Goal: Obtain resource: Download file/media

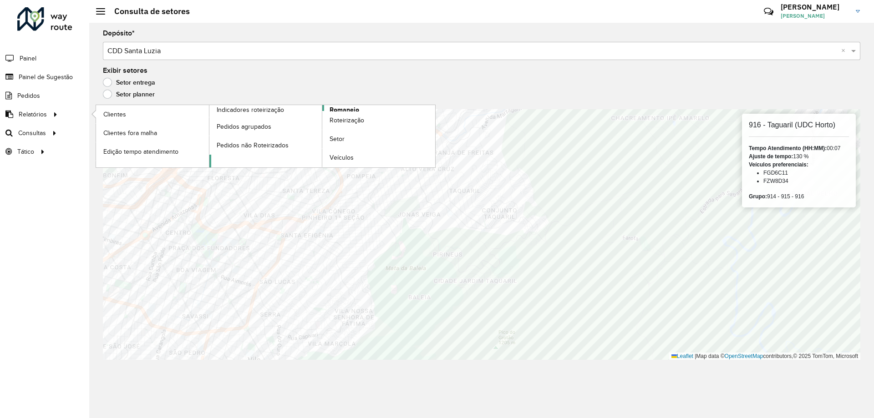
click at [343, 108] on span "Romaneio" at bounding box center [344, 110] width 30 height 10
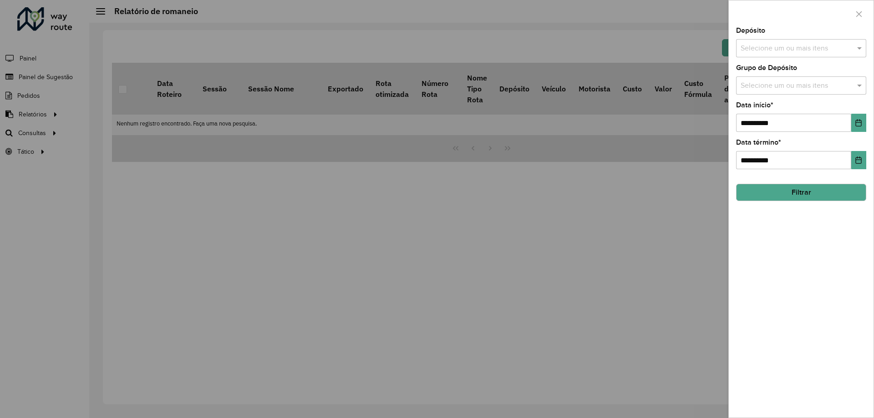
click at [802, 45] on input "text" at bounding box center [796, 48] width 116 height 11
click at [765, 98] on div "CDD Santa Luzia" at bounding box center [800, 93] width 129 height 15
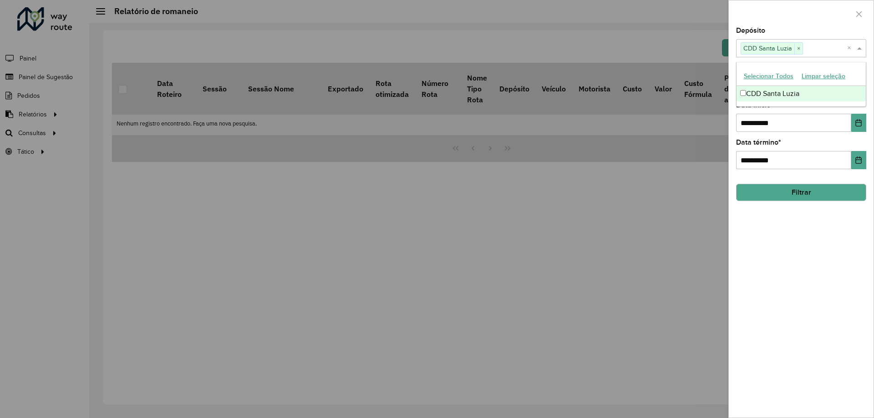
drag, startPoint x: 823, startPoint y: 228, endPoint x: 811, endPoint y: 66, distance: 162.4
click at [823, 226] on div "**********" at bounding box center [800, 222] width 145 height 390
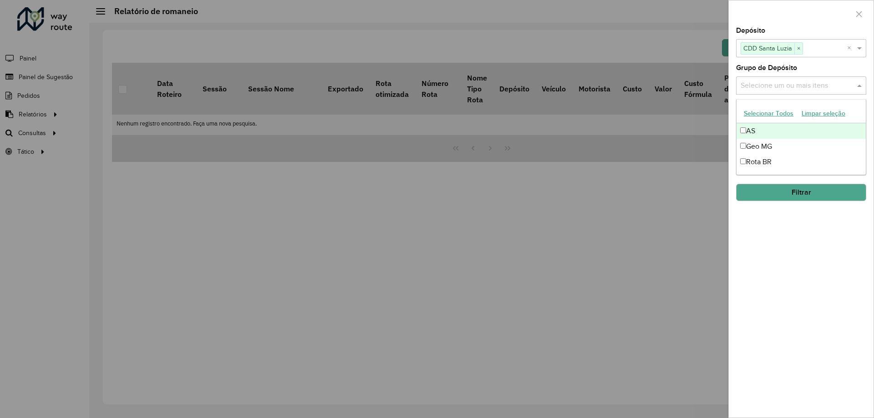
click at [761, 81] on input "text" at bounding box center [796, 86] width 116 height 11
click at [756, 142] on div "Geo MG" at bounding box center [800, 146] width 129 height 15
drag, startPoint x: 826, startPoint y: 271, endPoint x: 838, endPoint y: 138, distance: 133.9
click at [826, 270] on div "**********" at bounding box center [800, 222] width 145 height 390
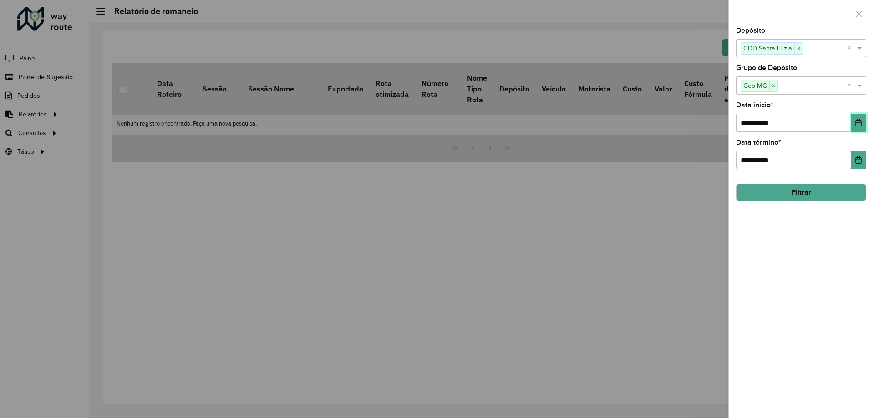
click at [858, 122] on icon "Choose Date" at bounding box center [857, 122] width 7 height 7
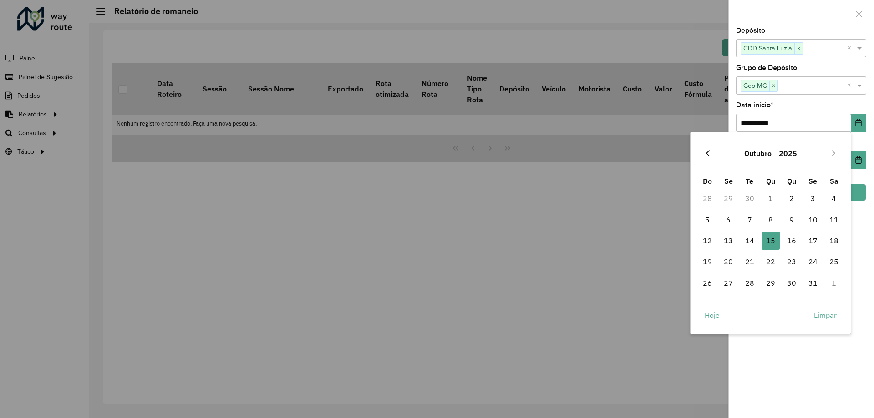
click at [704, 151] on icon "Previous Month" at bounding box center [707, 153] width 7 height 7
click at [730, 197] on span "1" at bounding box center [728, 198] width 18 height 18
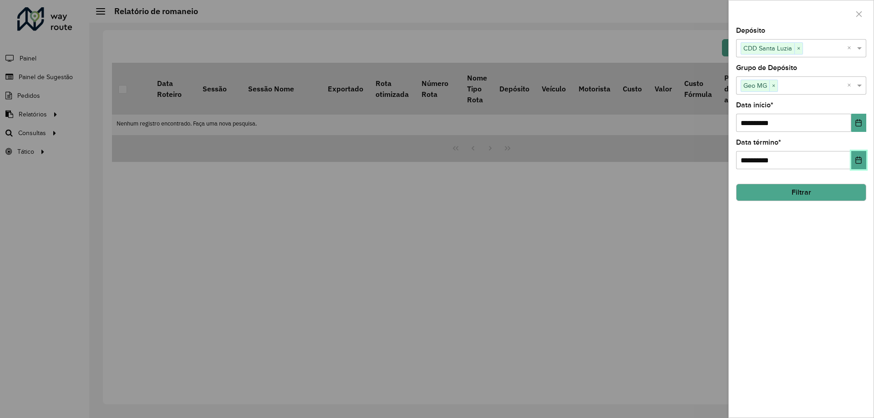
click at [856, 155] on button "Choose Date" at bounding box center [858, 160] width 15 height 18
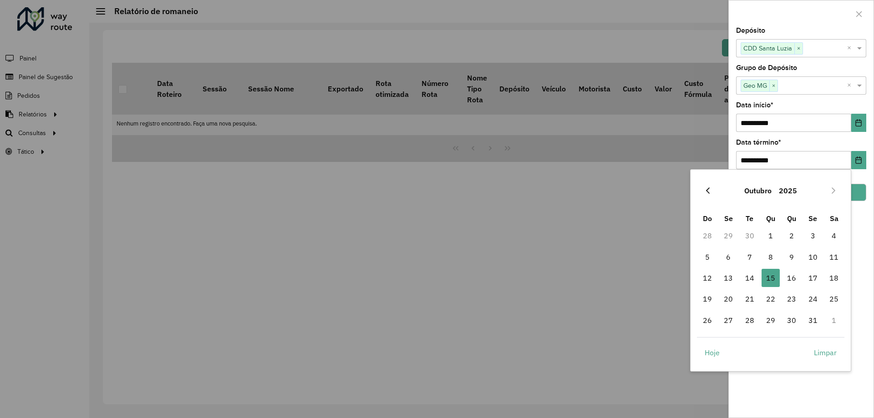
click at [704, 186] on button "Previous Month" at bounding box center [707, 190] width 15 height 15
click at [748, 319] on span "30" at bounding box center [749, 320] width 18 height 18
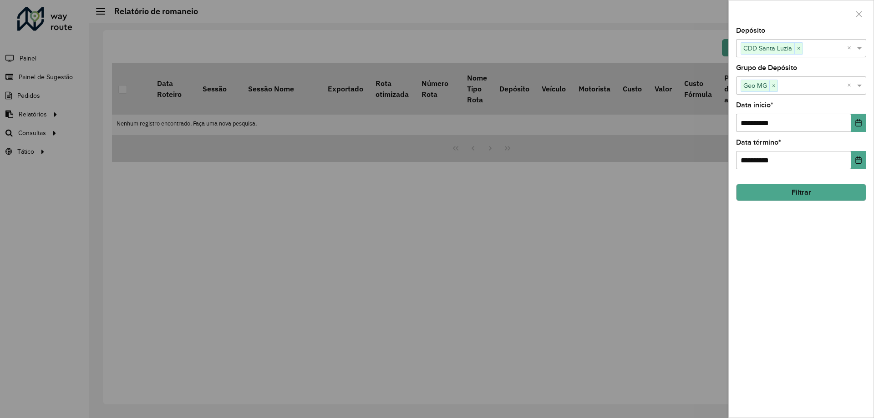
drag, startPoint x: 855, startPoint y: 284, endPoint x: 852, endPoint y: 263, distance: 20.8
click at [855, 273] on div "**********" at bounding box center [800, 222] width 145 height 390
click at [821, 193] on button "Filtrar" at bounding box center [801, 192] width 130 height 17
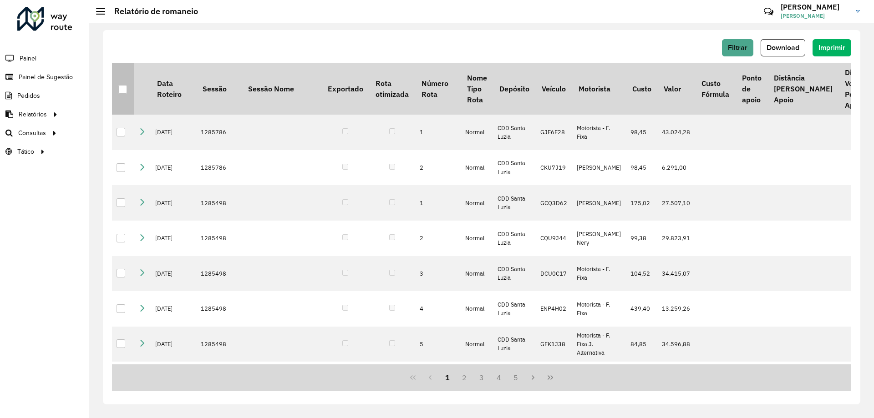
click at [121, 92] on div at bounding box center [122, 89] width 9 height 9
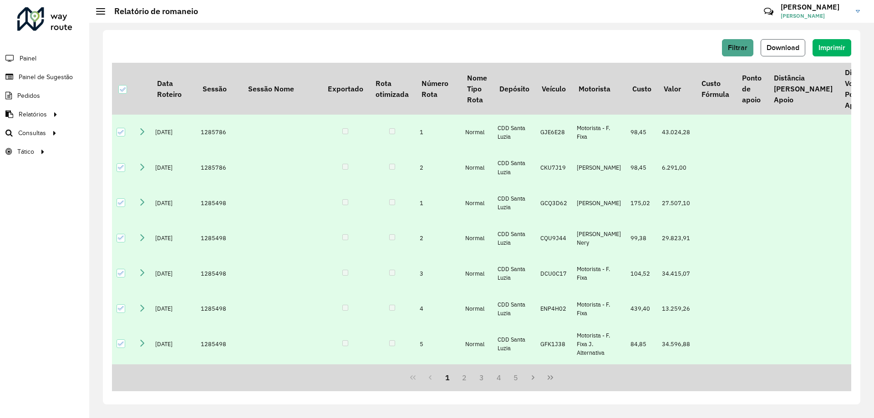
click at [791, 46] on span "Download" at bounding box center [782, 48] width 33 height 8
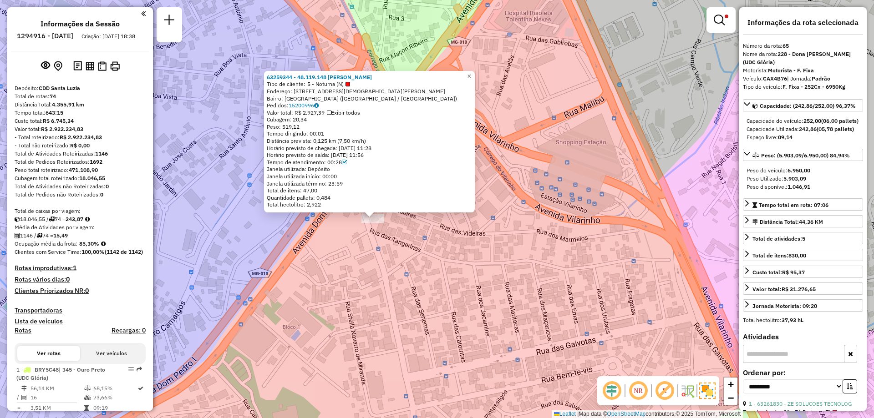
select select "**********"
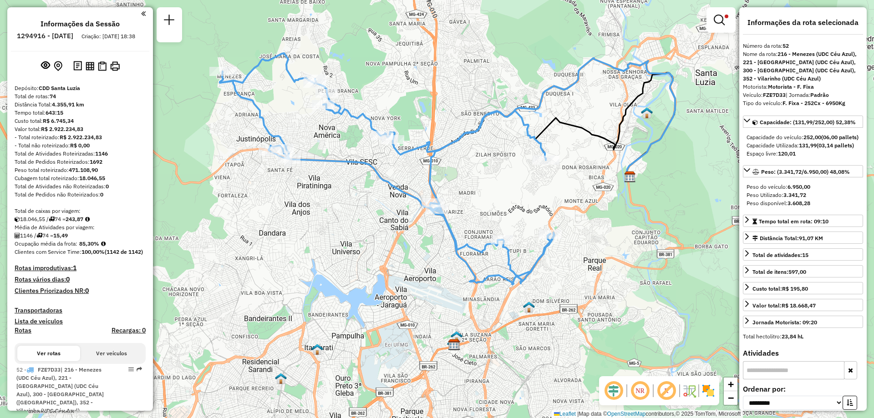
select select "**********"
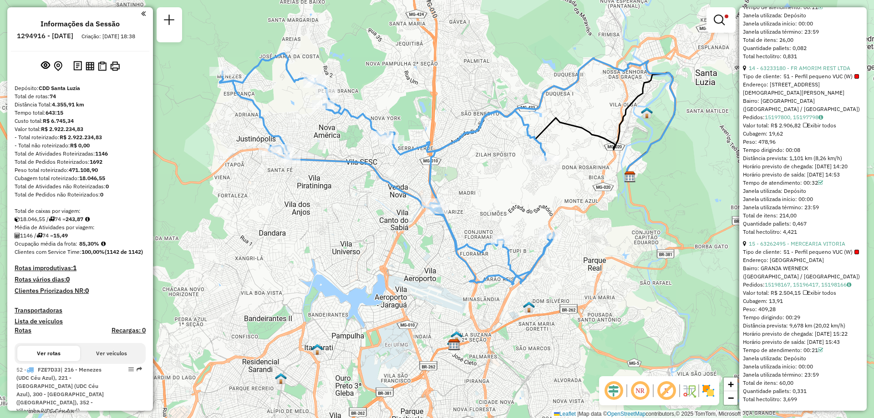
click at [60, 38] on h6 "1294916 - 15/10/2025" at bounding box center [45, 36] width 56 height 8
copy h6 "1294916"
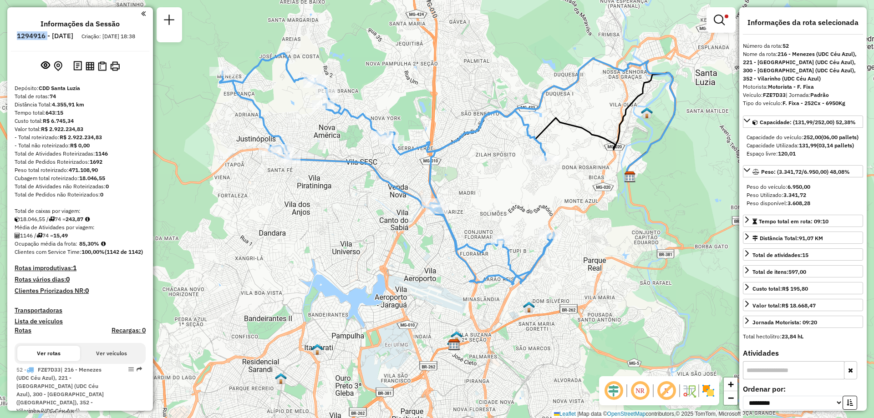
scroll to position [61, 0]
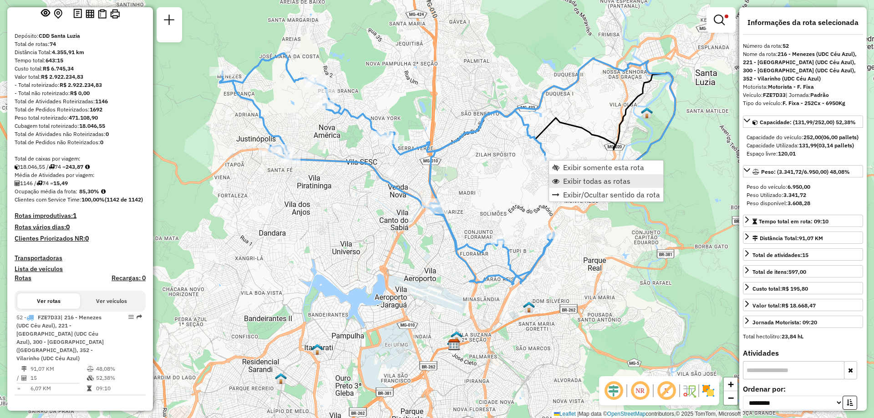
click at [583, 182] on span "Exibir todas as rotas" at bounding box center [596, 180] width 67 height 7
click at [727, 24] on link at bounding box center [721, 20] width 22 height 18
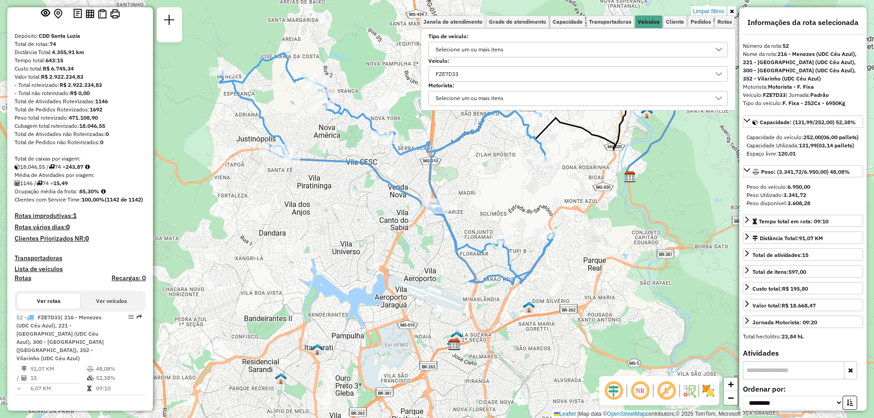
click at [543, 71] on div "FZE7D33" at bounding box center [571, 74] width 278 height 15
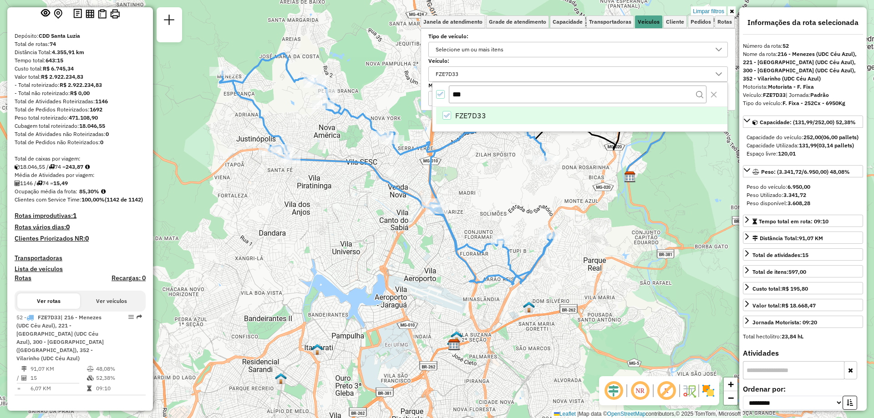
click at [445, 116] on icon "FZE7D33" at bounding box center [446, 115] width 6 height 6
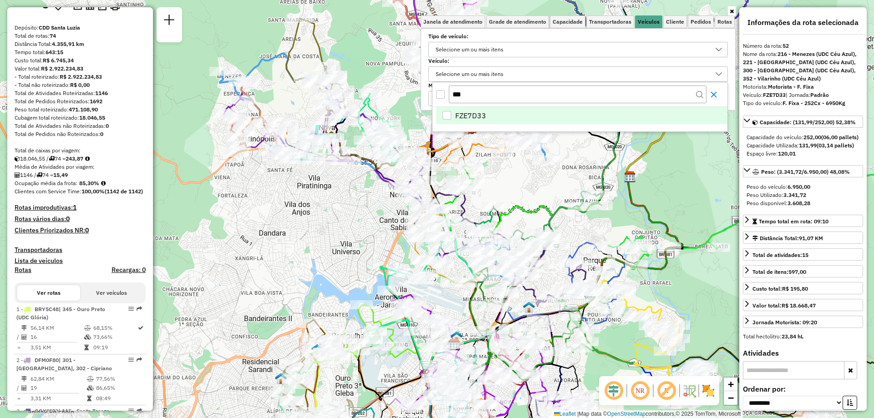
click at [713, 91] on icon "Close" at bounding box center [713, 94] width 7 height 7
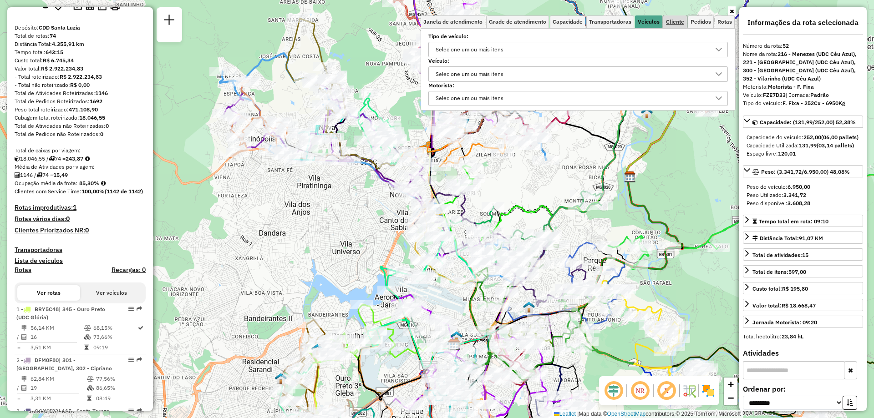
click at [671, 20] on span "Cliente" at bounding box center [675, 21] width 18 height 5
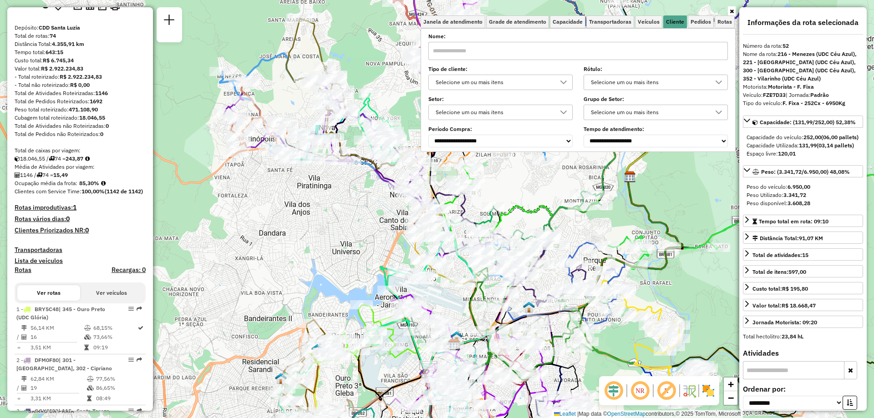
click at [472, 90] on div "Selecione um ou mais itens" at bounding box center [500, 82] width 144 height 15
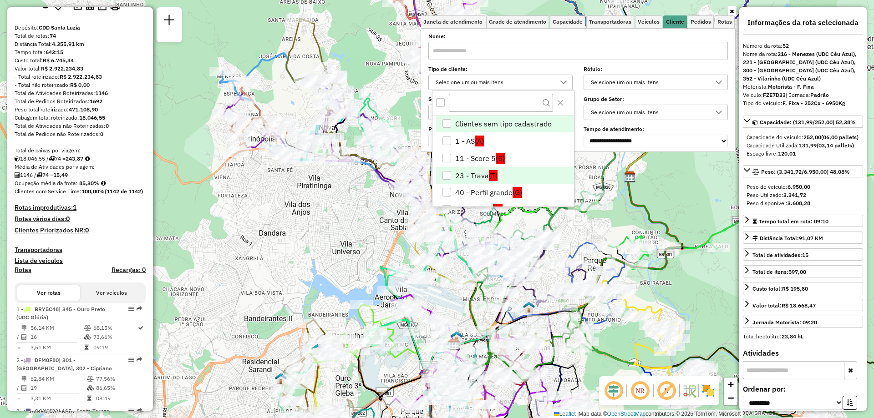
scroll to position [91, 0]
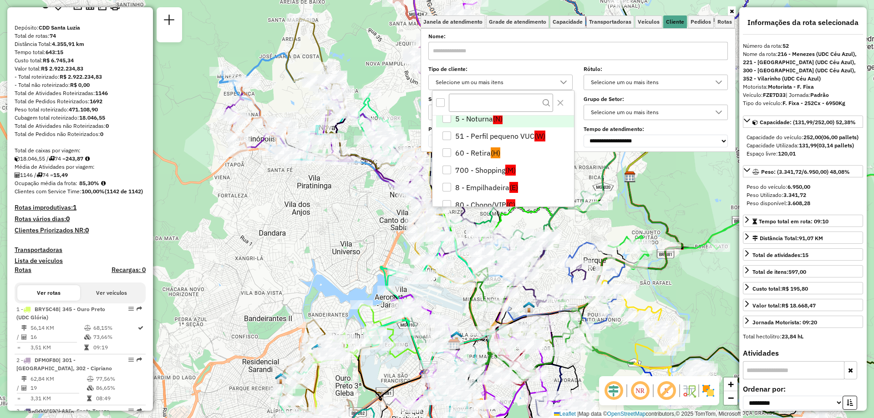
click at [491, 116] on li "5 - Noturna (N)" at bounding box center [505, 118] width 138 height 17
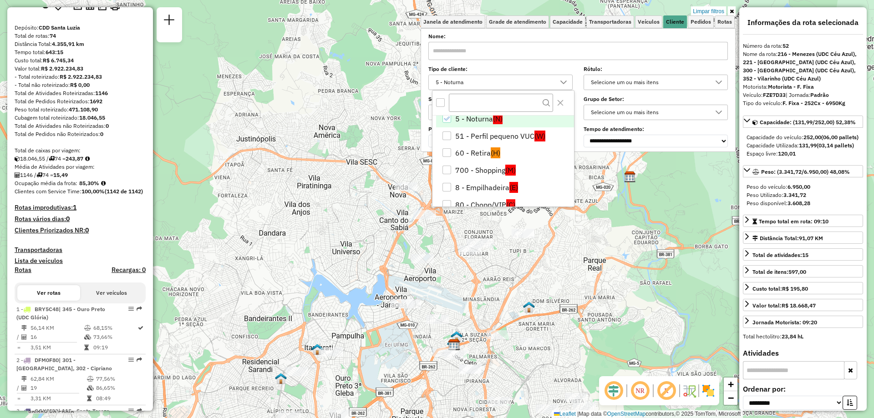
click at [731, 12] on icon at bounding box center [731, 11] width 4 height 5
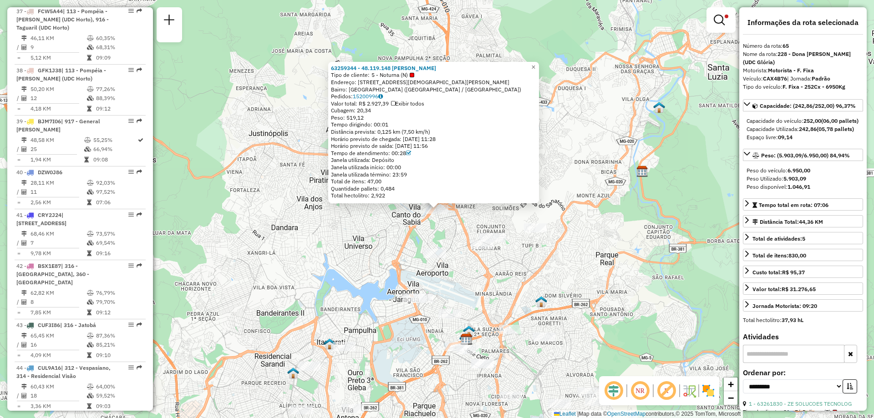
scroll to position [3945, 0]
